Goal: Navigation & Orientation: Understand site structure

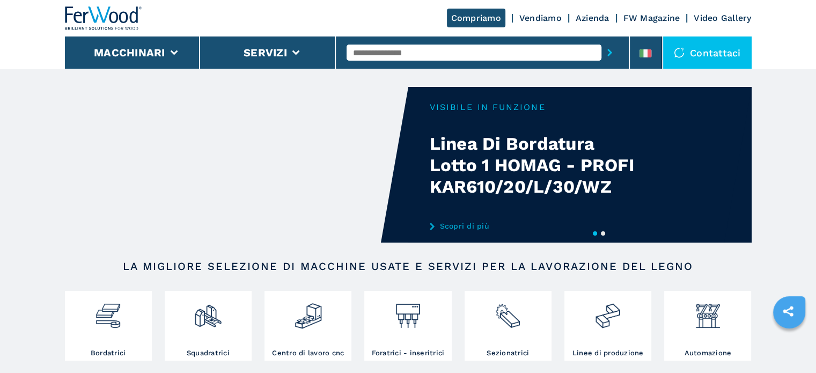
click at [598, 16] on link "Azienda" at bounding box center [593, 18] width 34 height 10
click at [588, 17] on link "Azienda" at bounding box center [593, 18] width 34 height 10
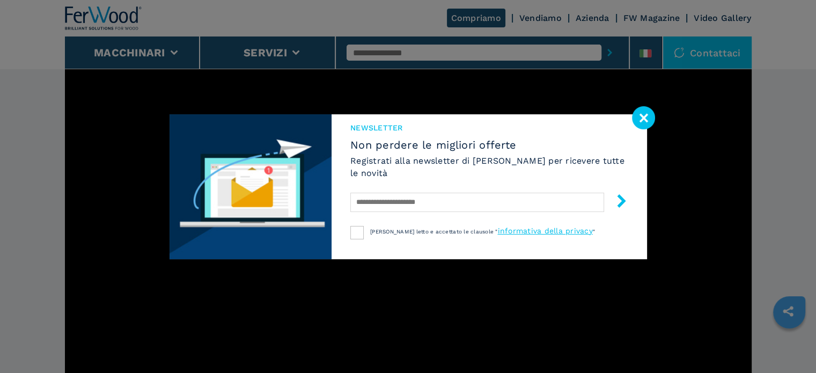
scroll to position [332, 0]
click at [644, 124] on image at bounding box center [643, 117] width 23 height 23
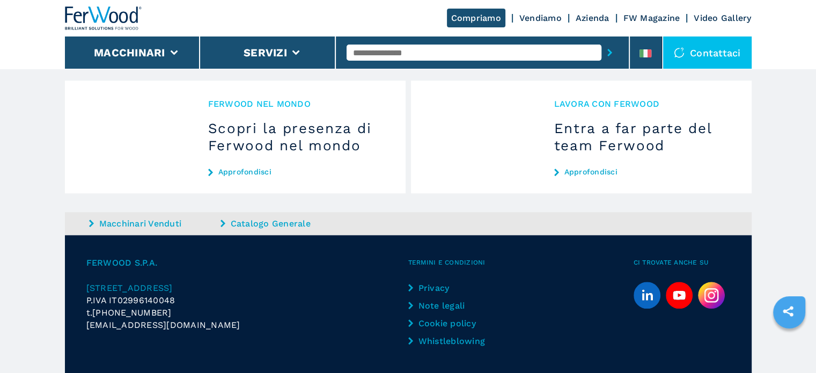
scroll to position [1140, 0]
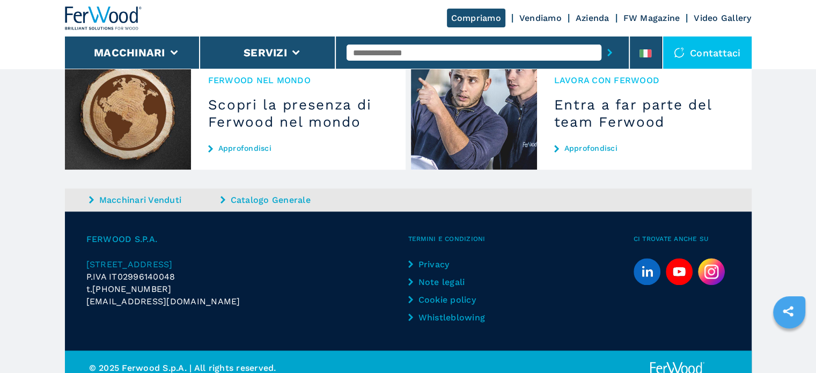
click at [444, 276] on link "Note legali" at bounding box center [453, 282] width 90 height 12
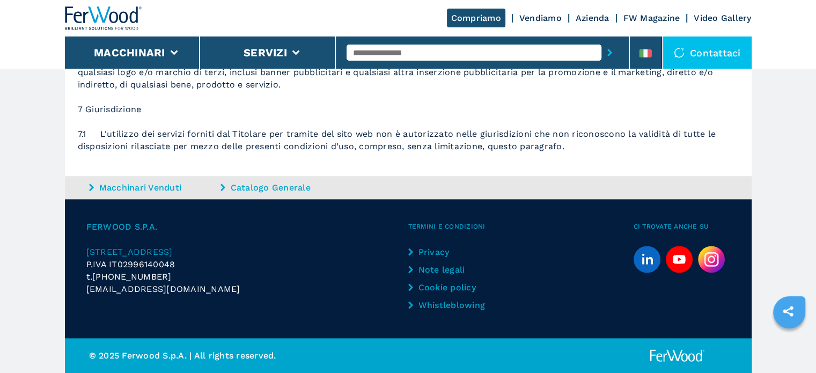
scroll to position [1298, 0]
